Goal: Task Accomplishment & Management: Manage account settings

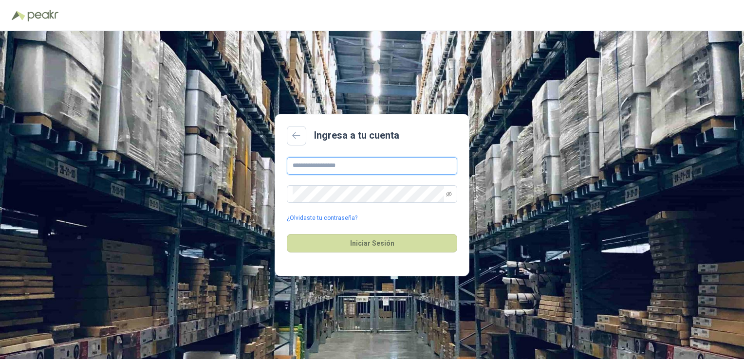
click at [369, 167] on input "text" at bounding box center [372, 166] width 170 height 18
type input "**********"
click at [451, 193] on icon "eye-invisible" at bounding box center [449, 194] width 6 height 6
click at [407, 248] on button "Iniciar Sesión" at bounding box center [372, 243] width 170 height 18
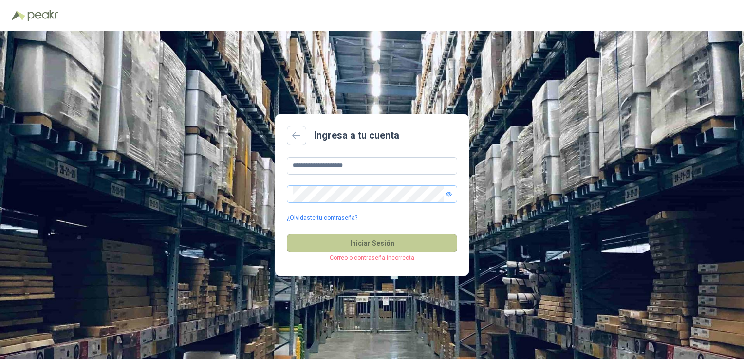
click at [381, 245] on button "Iniciar Sesión" at bounding box center [372, 243] width 170 height 18
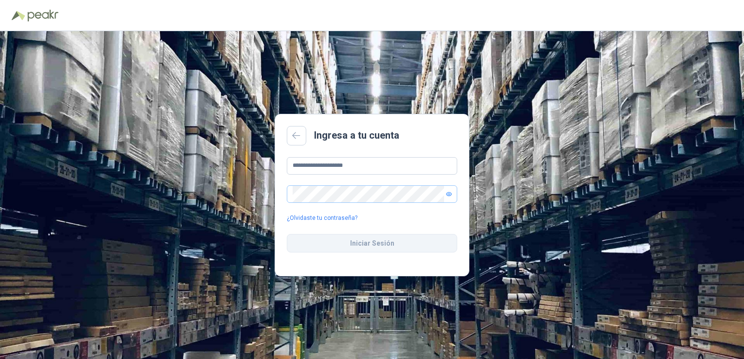
click at [381, 245] on button "Iniciar Sesión" at bounding box center [372, 243] width 170 height 18
click at [367, 234] on button "Iniciar Sesión" at bounding box center [372, 243] width 170 height 18
